Goal: Use online tool/utility: Use online tool/utility

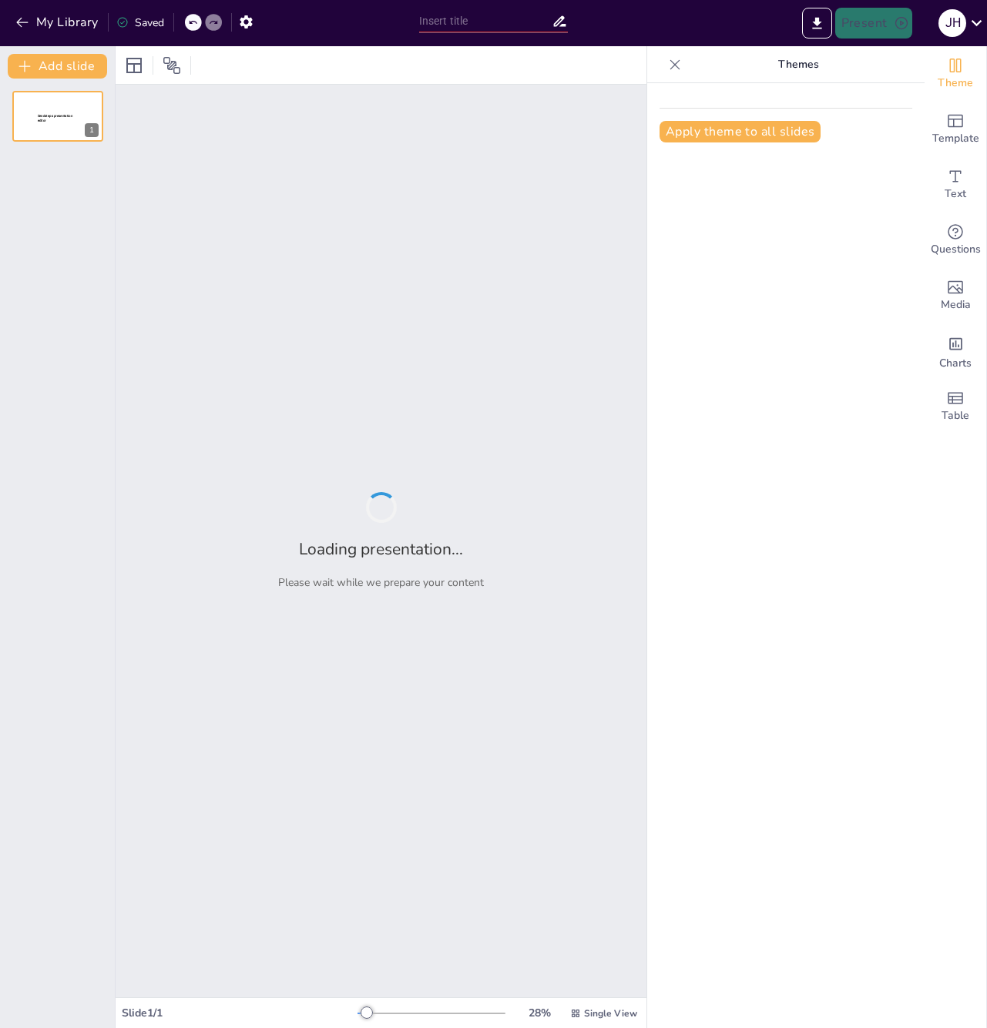
type input "New Sendsteps"
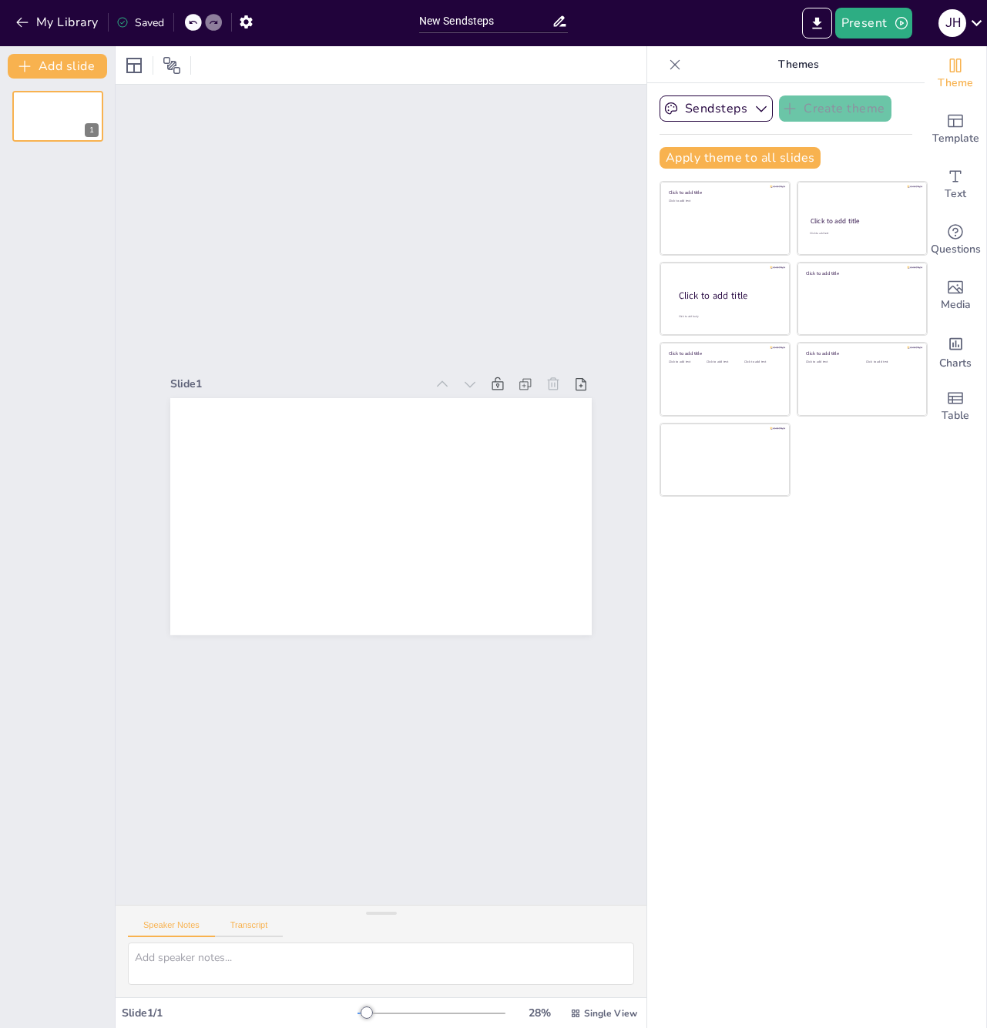
click at [268, 929] on button "Transcript" at bounding box center [249, 928] width 69 height 17
click at [274, 963] on textarea at bounding box center [381, 964] width 506 height 42
paste textarea "사회자: 안녕하세요, 여러분. 오늘은 오브진님을 모시고 2014년부터 2024년까지, 지난 10년간의 노벨문학상 수상자들과 그 작품 세계를 돌…"
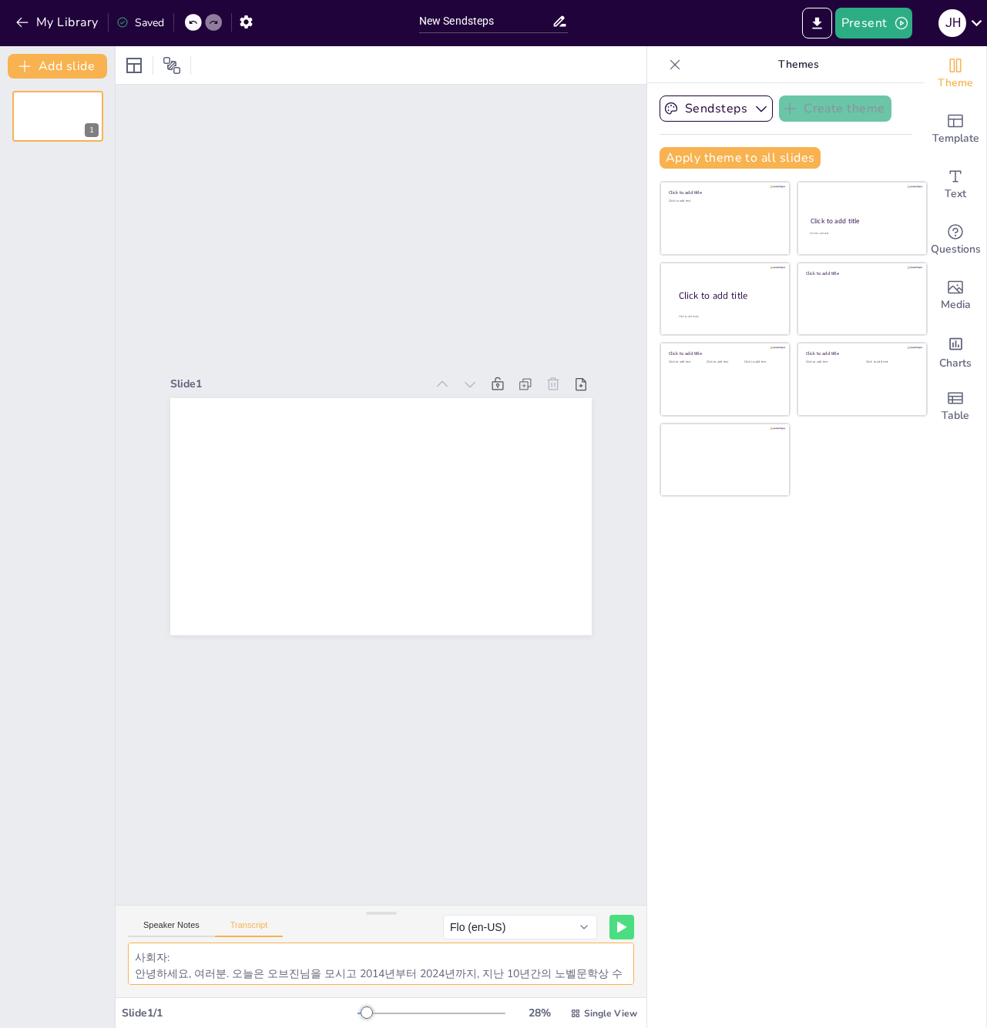
scroll to position [69, 0]
type textarea "사회자: 안녕하세요, 여러분. 오늘은 오브진님을 모시고 2014년부터 2024년까지, 지난 10년간의 노벨문학상 수상자들과 그 작품 세계를 돌…"
click at [609, 922] on button at bounding box center [621, 927] width 24 height 24
click at [578, 922] on button at bounding box center [590, 927] width 24 height 24
click at [521, 931] on button "Flo (en-US)" at bounding box center [489, 927] width 154 height 25
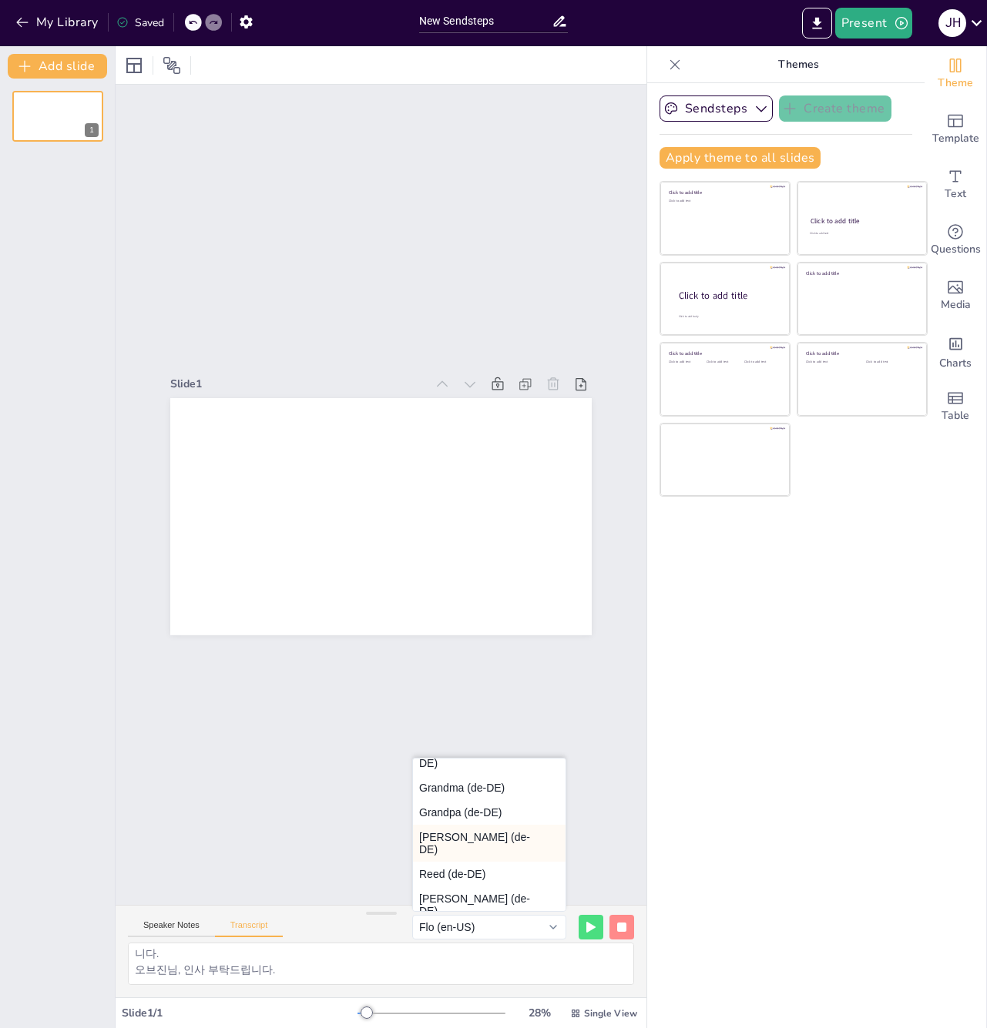
scroll to position [0, 0]
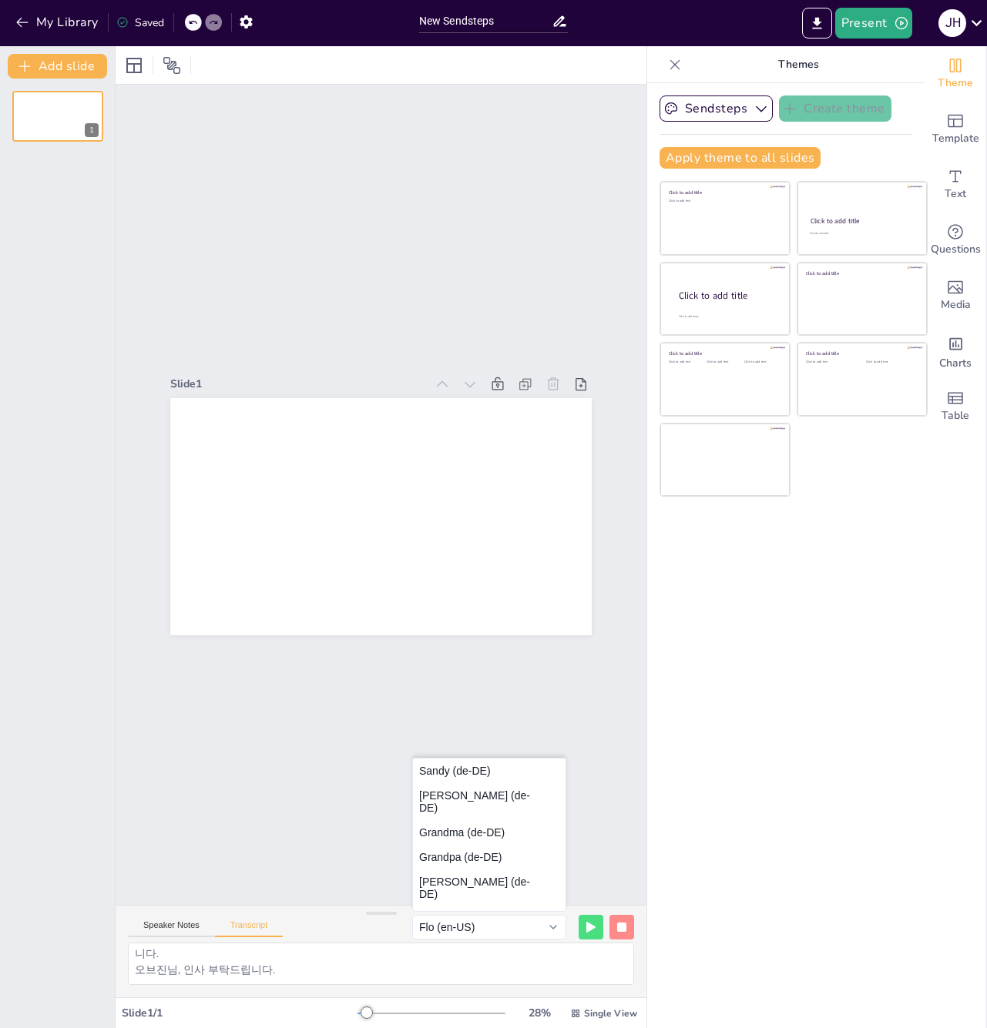
click at [285, 801] on div "Slide 1" at bounding box center [381, 494] width 614 height 871
click at [304, 906] on div "Speaker Notes Transcript Flo (en-US) Sandy (de-DE) [PERSON_NAME] (de-DE) [GEOGR…" at bounding box center [381, 924] width 531 height 37
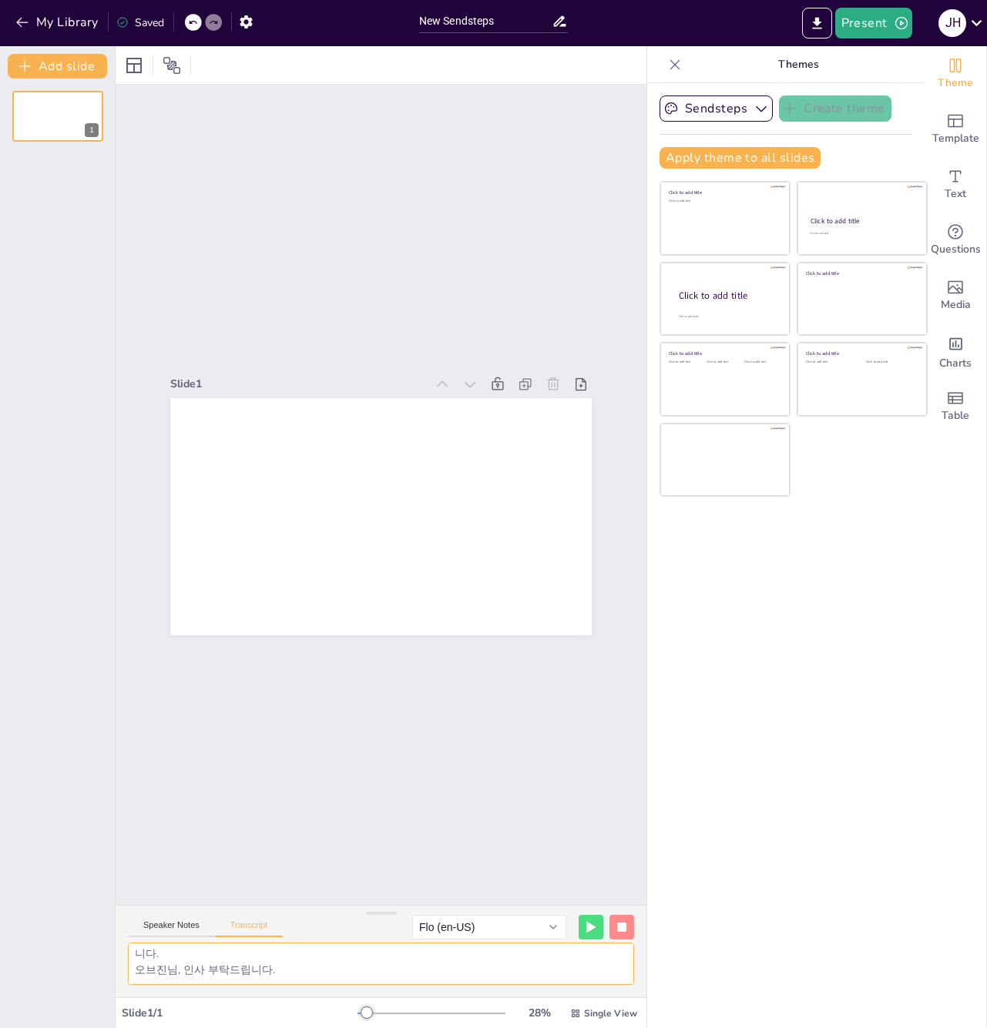
click at [349, 953] on textarea "사회자: 안녕하세요, 여러분. 오늘은 오브진님을 모시고 2014년부터 2024년까지, 지난 10년간의 노벨문학상 수상자들과 그 작품 세계를 돌…" at bounding box center [381, 964] width 506 height 42
click at [327, 968] on textarea "사회자: 안녕하세요, 여러분. 오늘은 오브진님을 모시고 2014년부터 2024년까지, 지난 10년간의 노벨문학상 수상자들과 그 작품 세계를 돌…" at bounding box center [381, 964] width 506 height 42
